Goal: Information Seeking & Learning: Learn about a topic

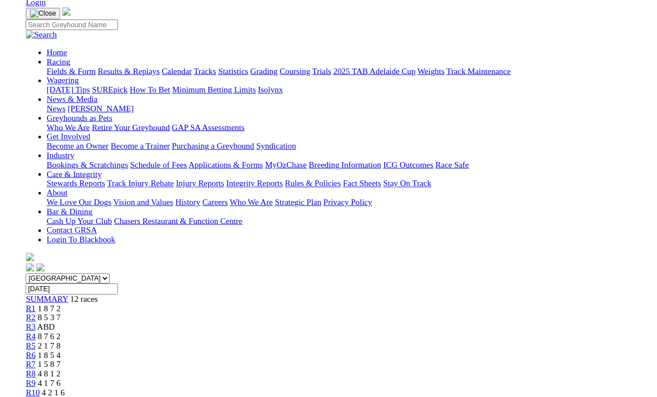
scroll to position [221, 0]
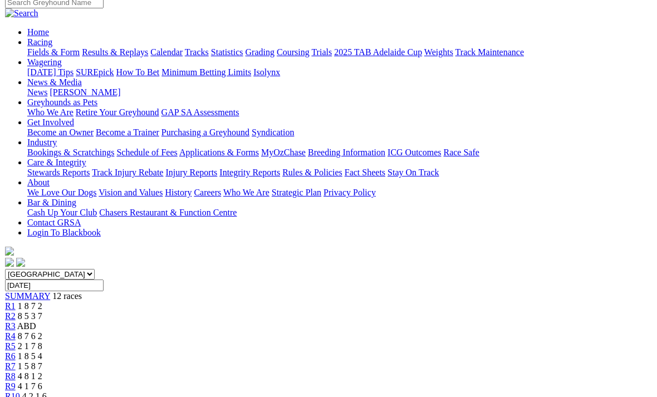
scroll to position [0, 0]
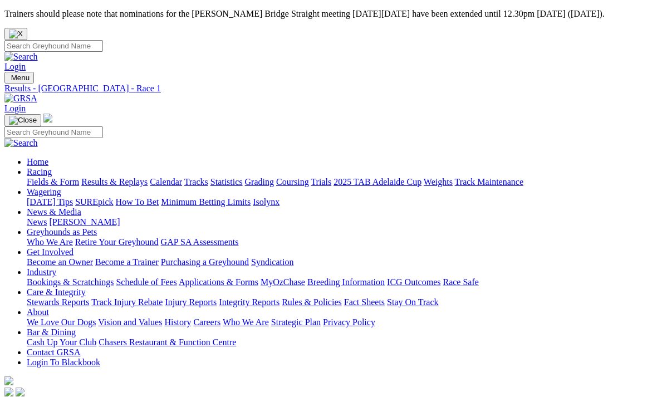
click at [36, 177] on link "Fields & Form" at bounding box center [53, 181] width 52 height 9
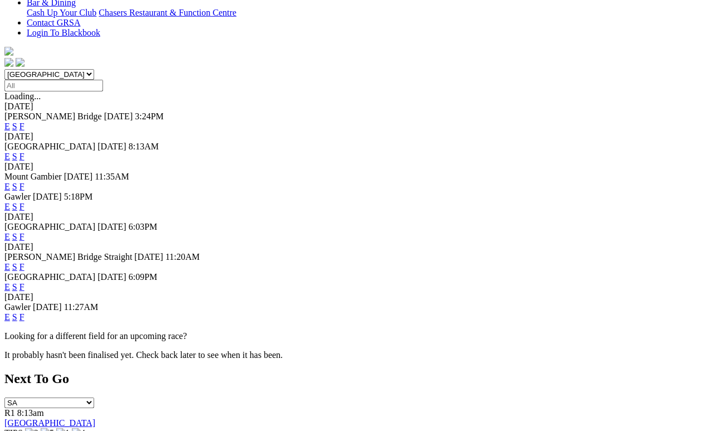
scroll to position [295, 0]
click at [25, 281] on link "F" at bounding box center [21, 285] width 5 height 9
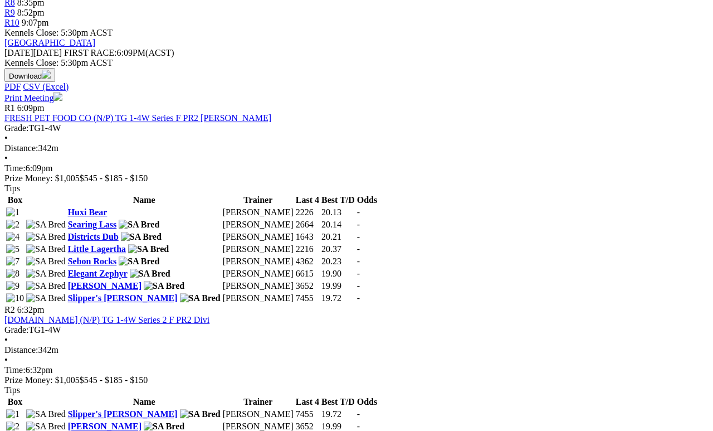
scroll to position [464, 0]
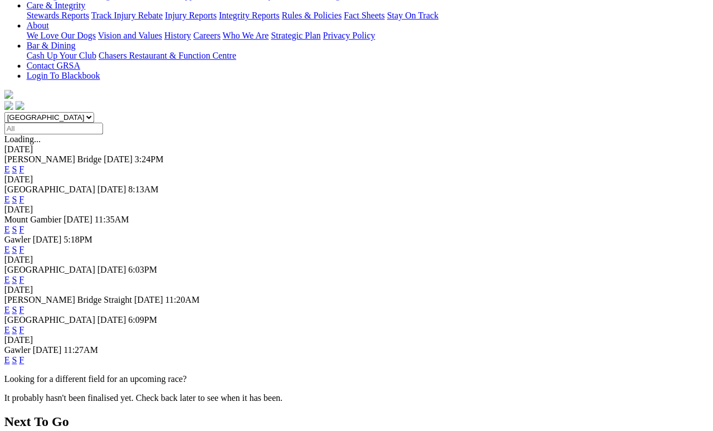
scroll to position [251, 1]
click at [25, 275] on link "F" at bounding box center [21, 279] width 5 height 9
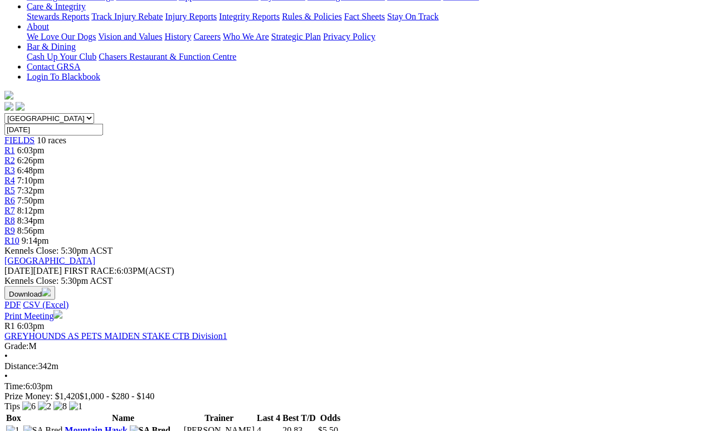
scroll to position [242, 0]
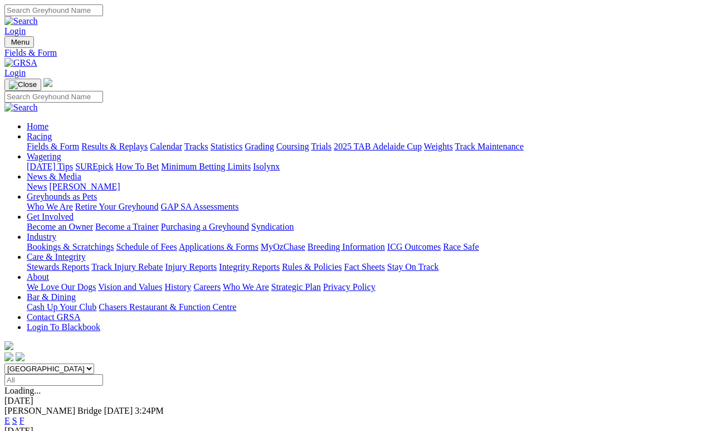
click at [182, 141] on link "Calendar" at bounding box center [166, 145] width 32 height 9
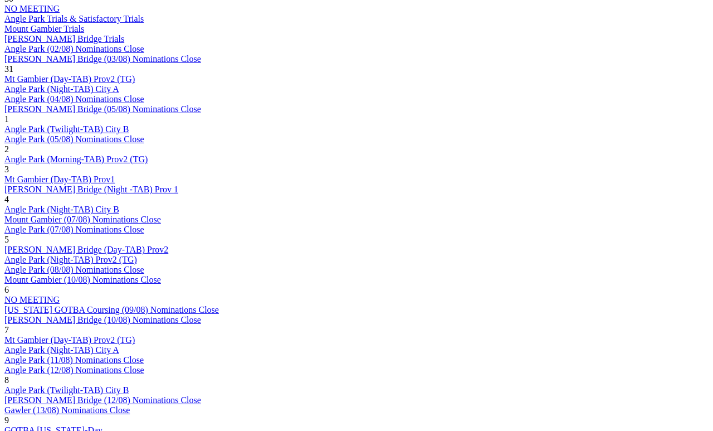
scroll to position [766, 0]
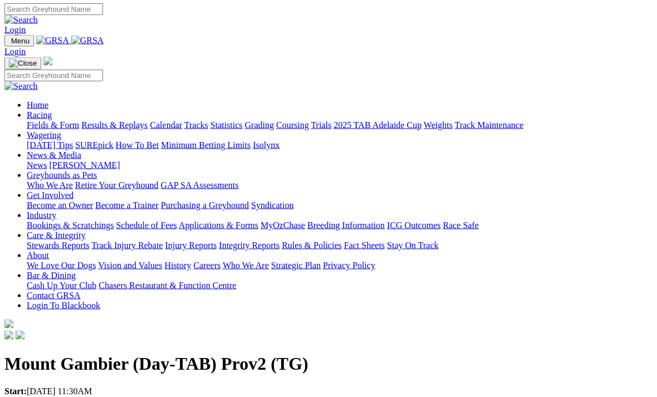
scroll to position [1, 0]
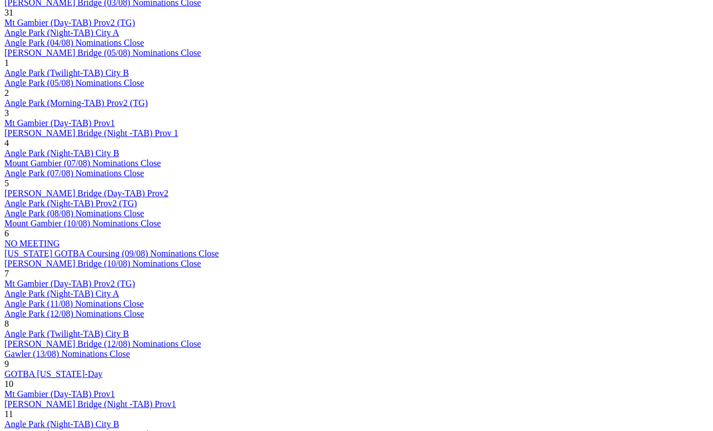
scroll to position [822, 0]
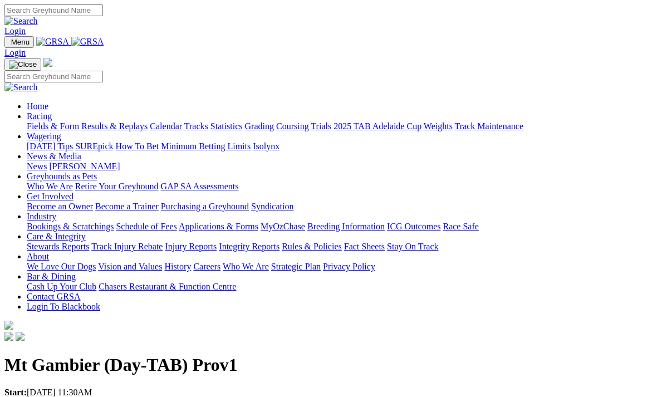
click at [52, 111] on link "Racing" at bounding box center [39, 115] width 25 height 9
click at [36, 121] on link "Fields & Form" at bounding box center [53, 125] width 52 height 9
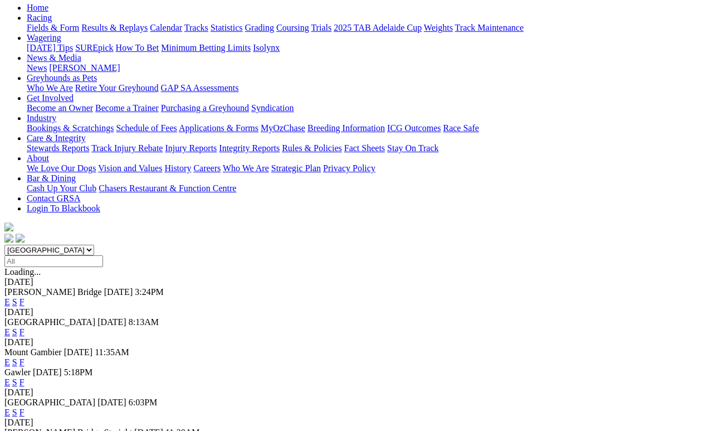
scroll to position [119, 0]
click at [25, 357] on link "F" at bounding box center [21, 361] width 5 height 9
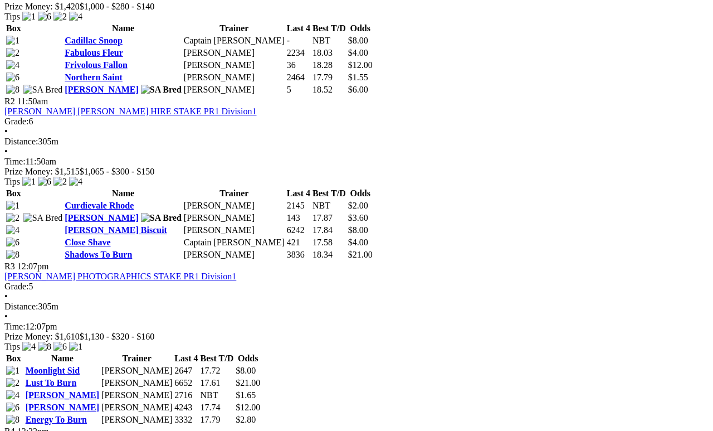
scroll to position [647, 0]
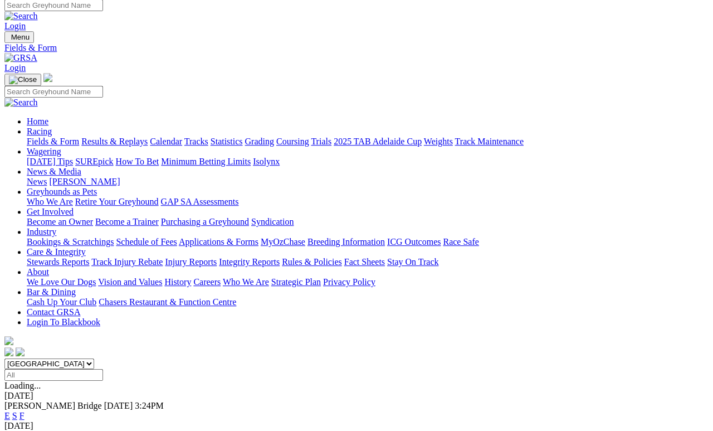
scroll to position [5, 0]
select select "QLD"
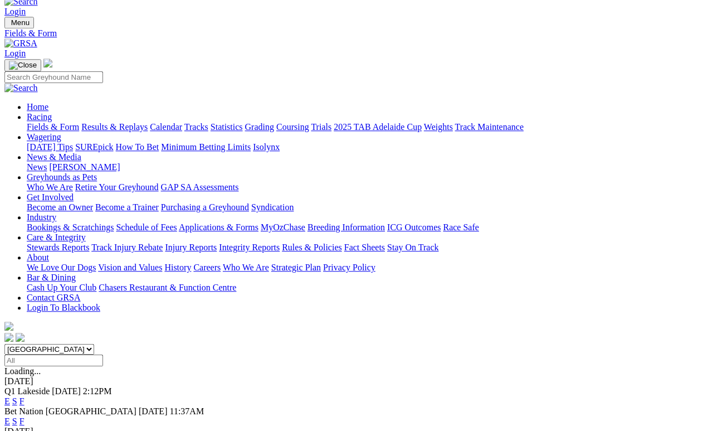
scroll to position [19, 0]
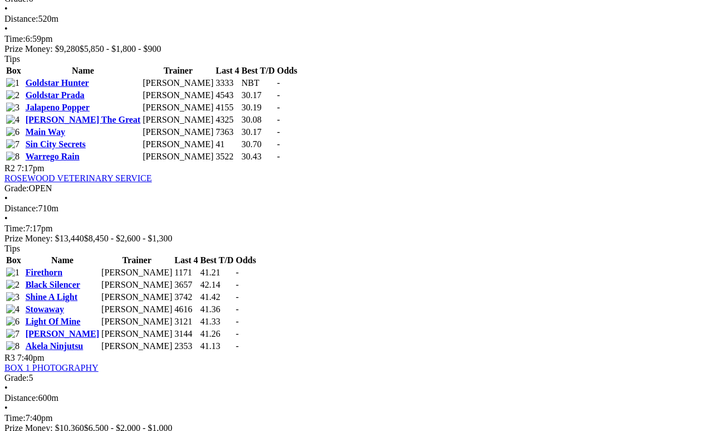
scroll to position [465, 0]
